Goal: Navigation & Orientation: Find specific page/section

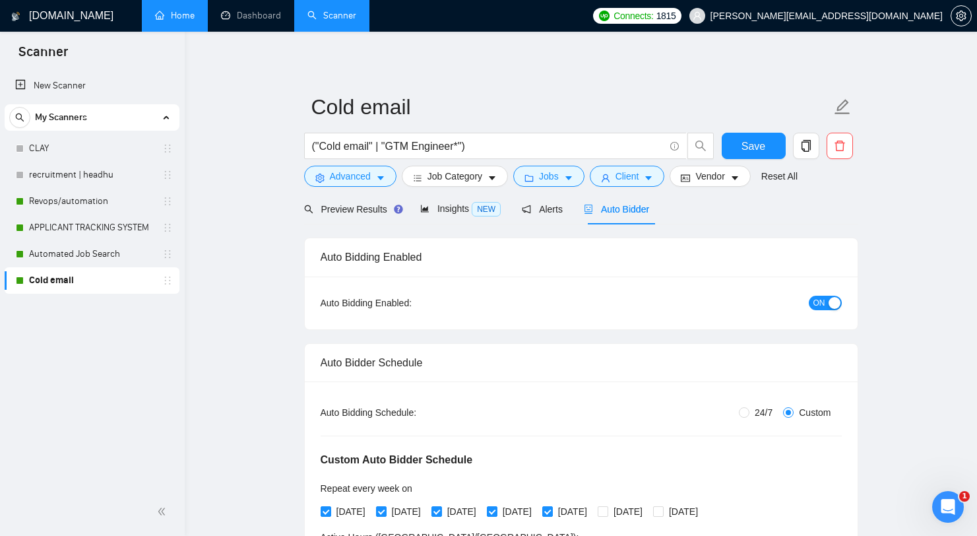
click at [164, 30] on li "Home" at bounding box center [175, 16] width 66 height 32
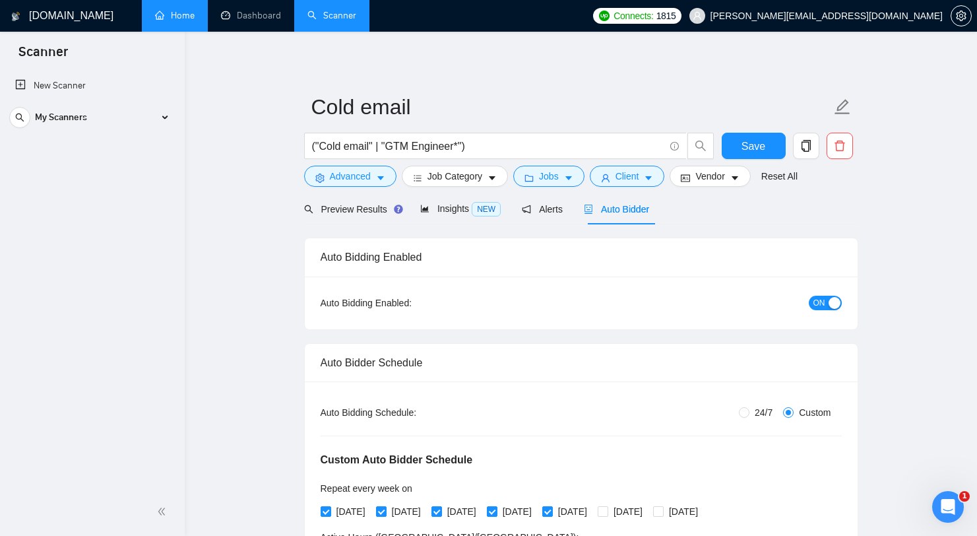
click at [180, 21] on link "Home" at bounding box center [175, 15] width 40 height 11
click at [732, 141] on button "Save" at bounding box center [754, 146] width 64 height 26
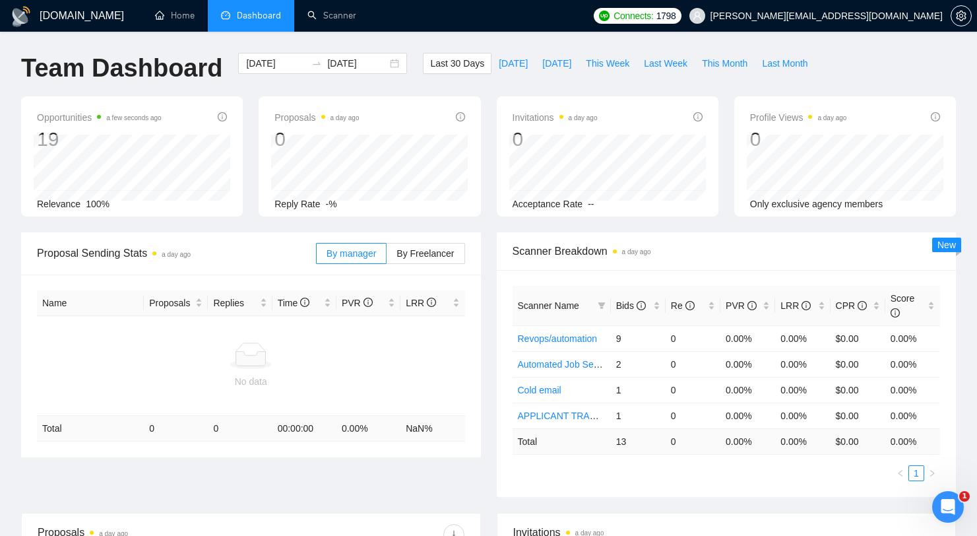
click at [560, 200] on span "Acceptance Rate" at bounding box center [548, 204] width 71 height 11
click at [330, 21] on link "Scanner" at bounding box center [331, 15] width 49 height 11
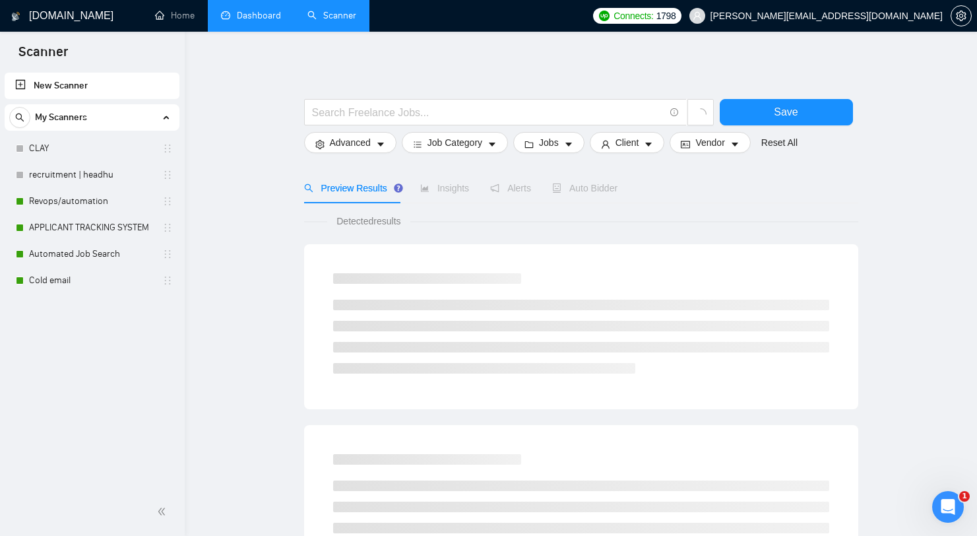
click at [221, 21] on link "Dashboard" at bounding box center [251, 15] width 60 height 11
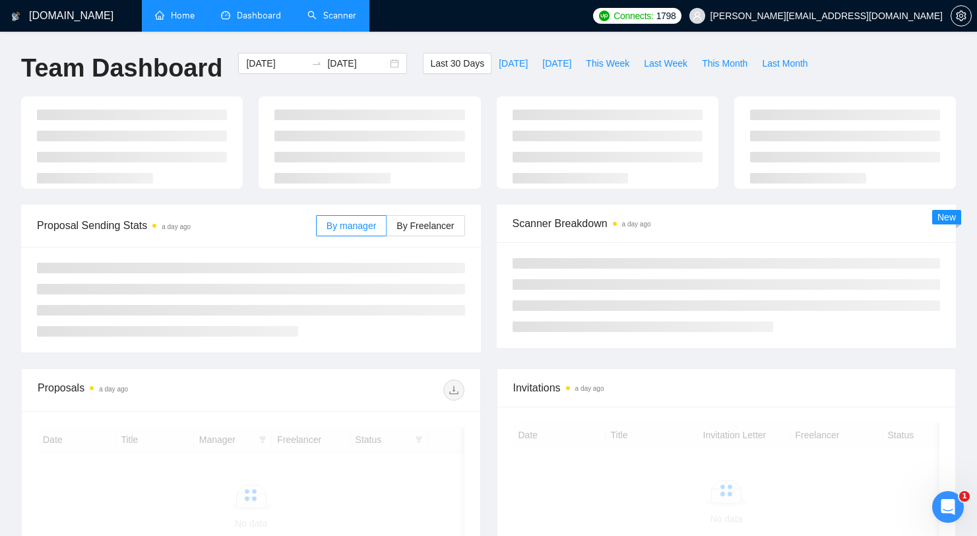
click at [195, 21] on link "Home" at bounding box center [175, 15] width 40 height 11
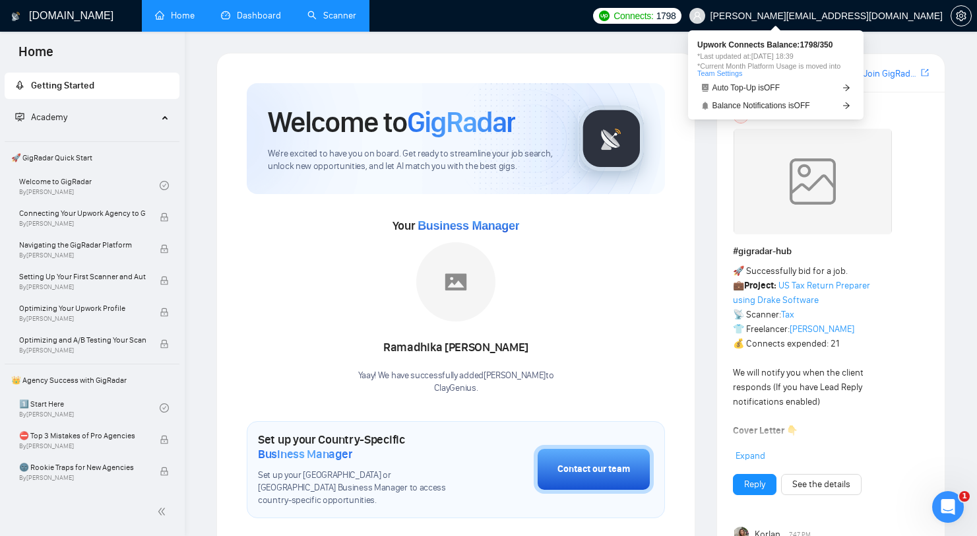
click at [676, 13] on span "1798" at bounding box center [667, 16] width 20 height 15
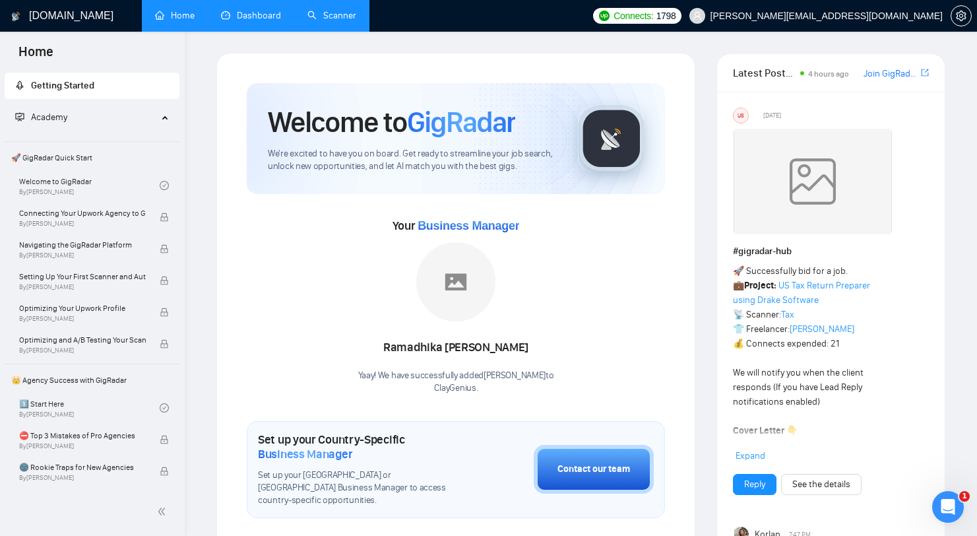
click at [64, 26] on h1 "[DOMAIN_NAME]" at bounding box center [71, 16] width 84 height 32
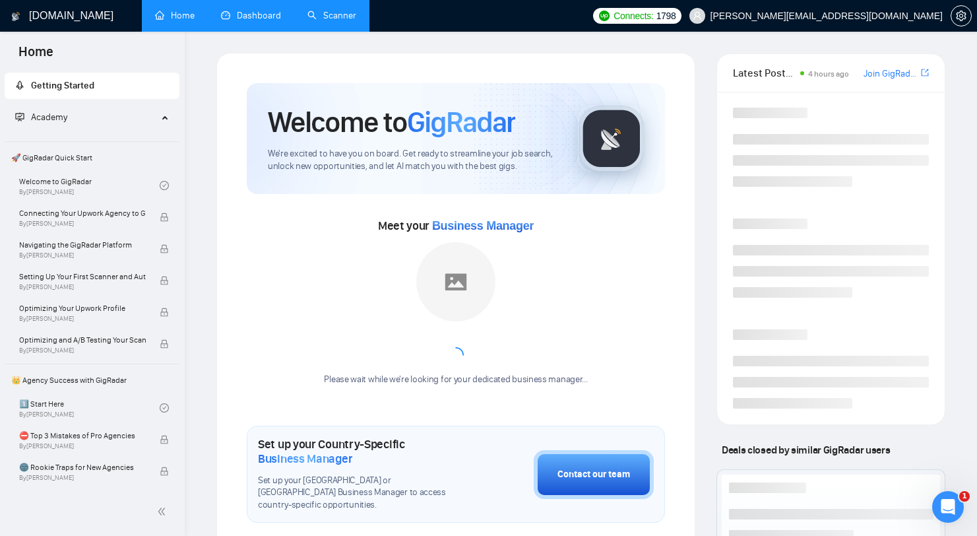
click at [164, 16] on link "Home" at bounding box center [175, 15] width 40 height 11
click at [182, 21] on link "Home" at bounding box center [175, 15] width 40 height 11
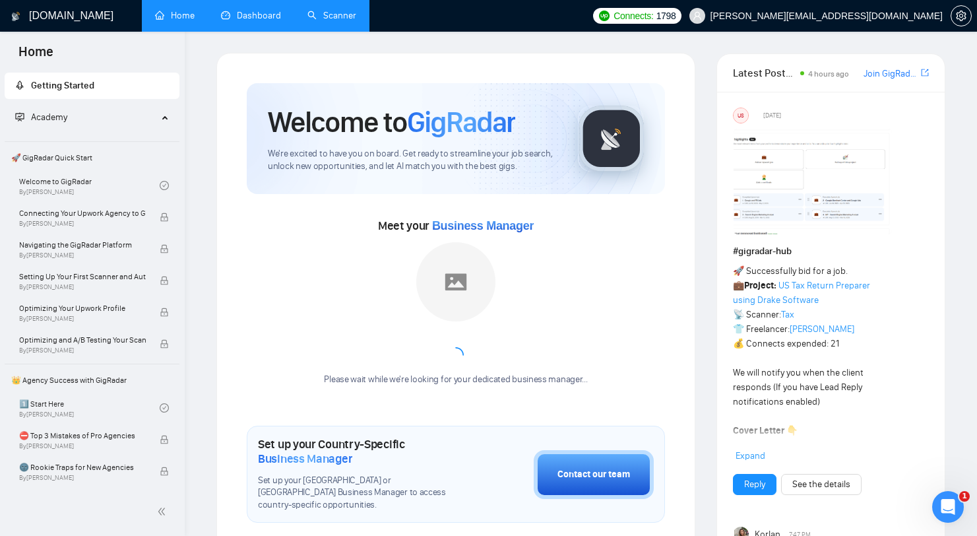
click at [610, 20] on img at bounding box center [604, 16] width 11 height 11
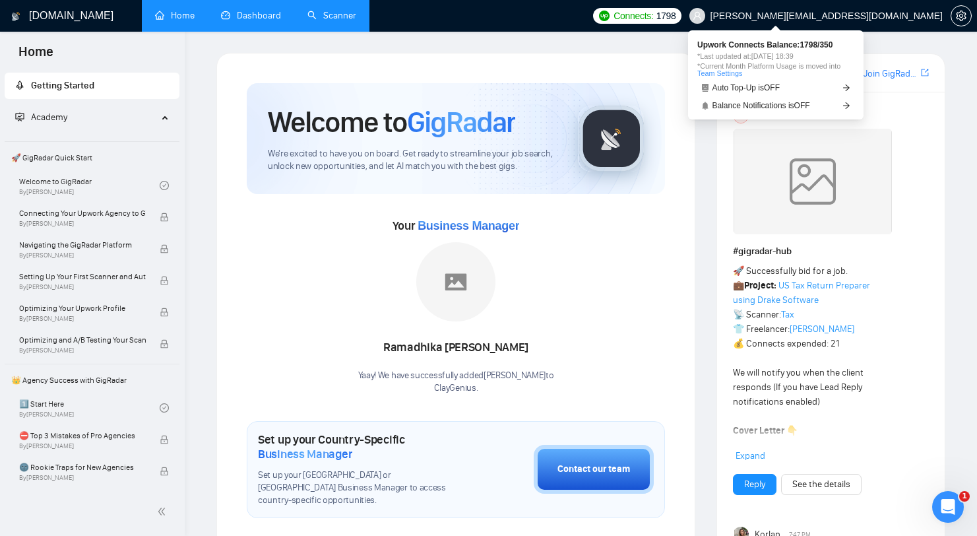
click at [610, 20] on img at bounding box center [604, 16] width 11 height 11
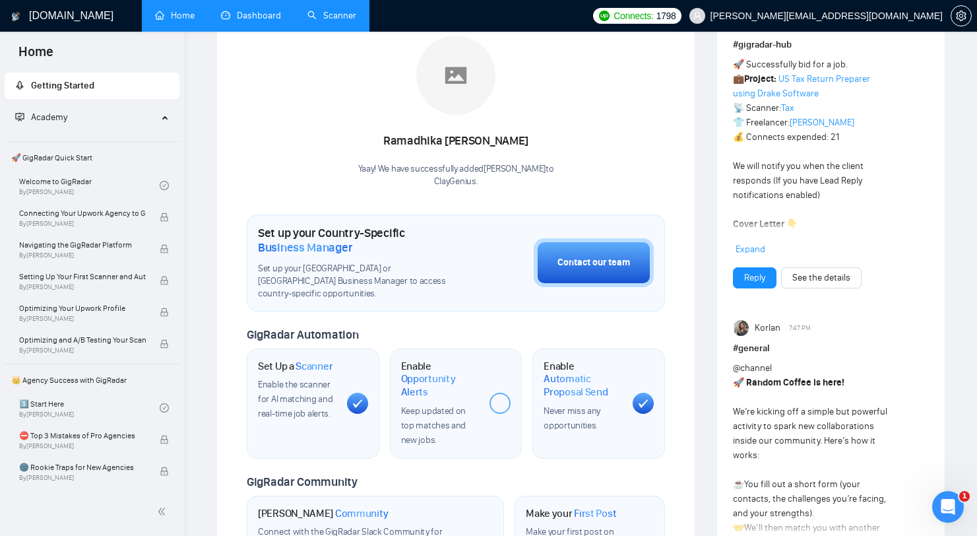
scroll to position [182, 0]
